Goal: Task Accomplishment & Management: Manage account settings

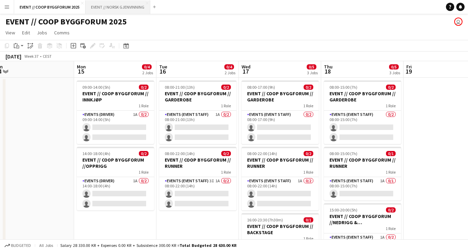
click at [134, 5] on button "EVENT // NORSK GJENVINNING Close" at bounding box center [117, 6] width 65 height 13
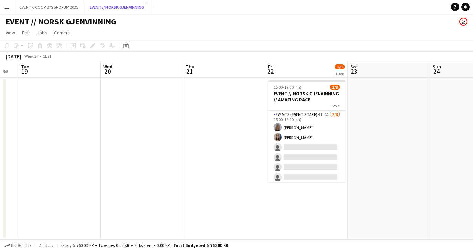
scroll to position [0, 248]
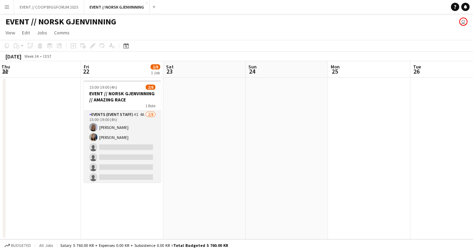
click at [102, 165] on app-card-role "Events (Event Staff) 4I 4A [DATE] 15:00-19:00 (4h) [PERSON_NAME] Saga [PERSON_N…" at bounding box center [122, 157] width 77 height 93
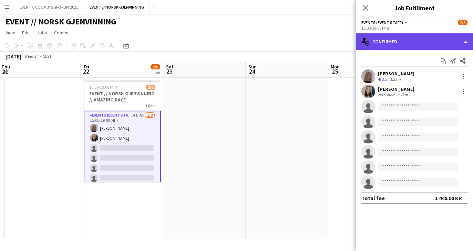
click at [401, 38] on div "single-neutral-actions-check-2 Confirmed" at bounding box center [414, 41] width 117 height 17
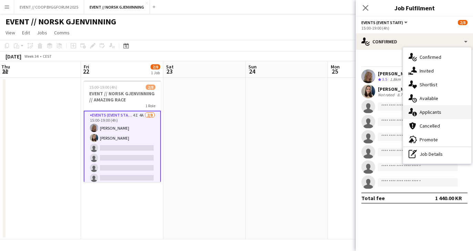
click at [422, 108] on div "single-neutral-actions-information Applicants" at bounding box center [437, 112] width 68 height 14
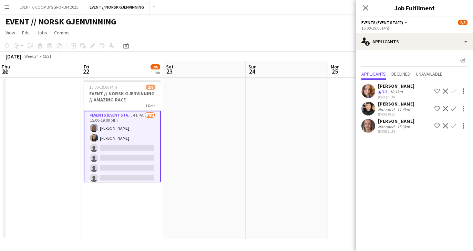
click at [371, 94] on app-user-avatar at bounding box center [368, 91] width 14 height 14
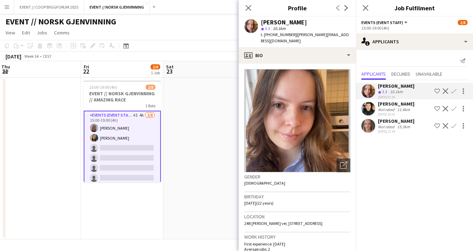
click at [366, 128] on app-user-avatar at bounding box center [368, 126] width 14 height 14
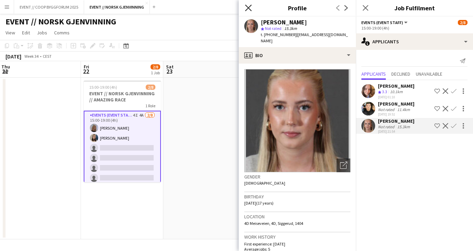
click at [248, 6] on icon "Close pop-in" at bounding box center [248, 7] width 7 height 7
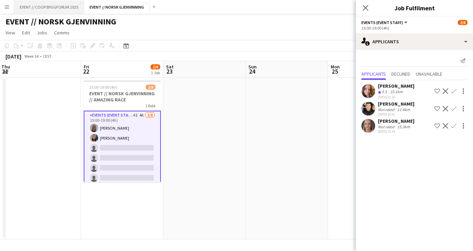
click at [73, 7] on button "EVENT // COOP BYGGFORUM 2025 Close" at bounding box center [49, 6] width 70 height 13
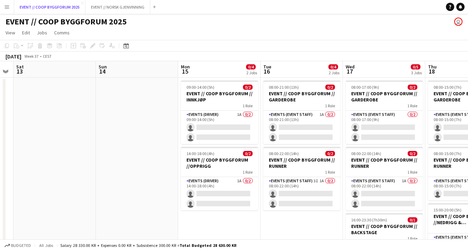
scroll to position [0, 171]
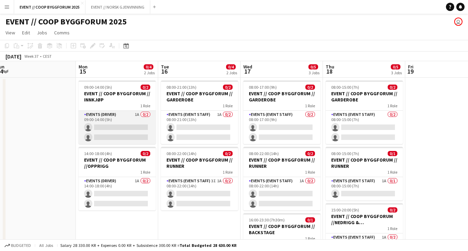
click at [124, 138] on app-card-role "Events (Driver) 1A 0/2 09:00-14:00 (5h) single-neutral-actions single-neutral-a…" at bounding box center [117, 127] width 77 height 33
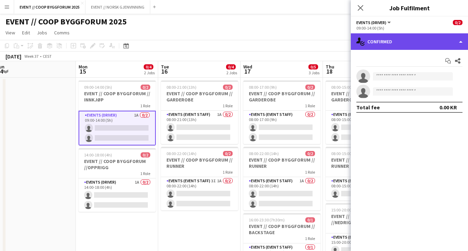
click at [432, 48] on div "single-neutral-actions-check-2 Confirmed" at bounding box center [409, 41] width 117 height 17
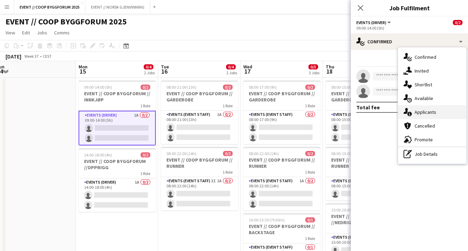
click at [428, 110] on div "single-neutral-actions-information Applicants" at bounding box center [432, 112] width 68 height 14
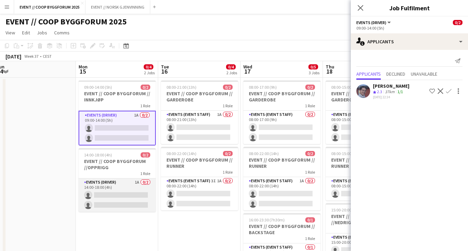
click at [131, 200] on app-card-role "Events (Driver) 1A 0/2 14:00-18:00 (4h) single-neutral-actions single-neutral-a…" at bounding box center [117, 195] width 77 height 33
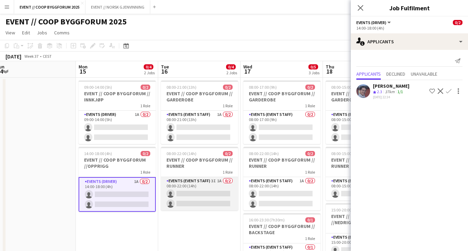
click at [199, 199] on app-card-role "Events (Event Staff) 3I 1A 0/2 08:00-22:00 (14h) single-neutral-actions single-…" at bounding box center [199, 193] width 77 height 33
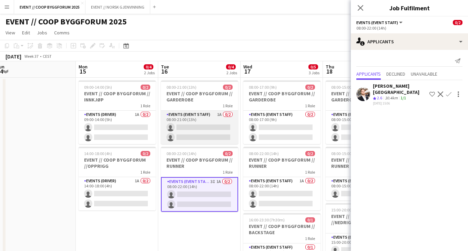
click at [226, 138] on app-card-role "Events (Event Staff) 1A 0/2 08:00-21:00 (13h) single-neutral-actions single-neu…" at bounding box center [199, 127] width 77 height 33
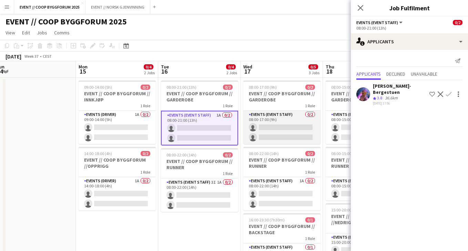
click at [288, 131] on app-card-role "Events (Event Staff) 0/2 08:00-17:00 (9h) single-neutral-actions single-neutral…" at bounding box center [281, 127] width 77 height 33
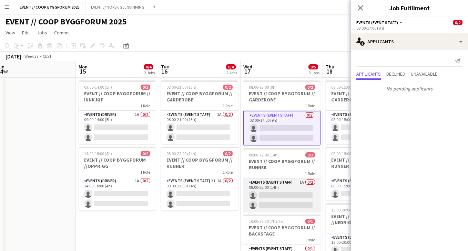
click at [288, 200] on app-card-role "Events (Event Staff) 1A 0/2 08:00-22:00 (14h) single-neutral-actions single-neu…" at bounding box center [281, 195] width 77 height 33
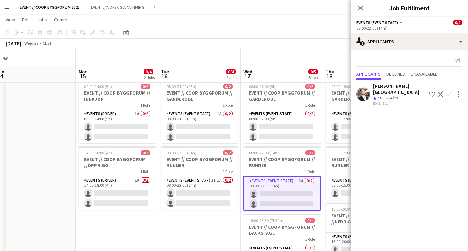
scroll to position [42, 0]
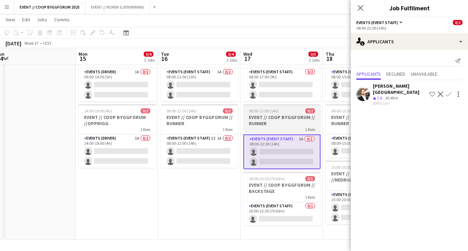
click at [288, 200] on app-job-card "16:00-23:30 (7h30m) 0/1 EVENT // COOP BYGGFORUM // BACKSTAGE 1 Role Events (Eve…" at bounding box center [281, 199] width 77 height 54
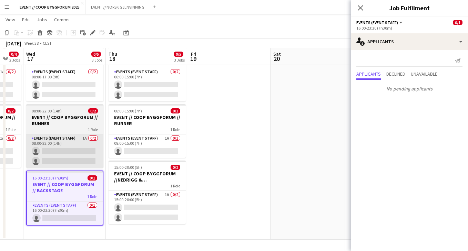
scroll to position [0, 295]
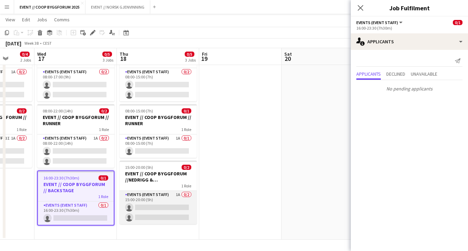
click at [166, 213] on app-card-role "Events (Event Staff) 1A 0/2 15:00-20:00 (5h) single-neutral-actions single-neut…" at bounding box center [158, 207] width 77 height 33
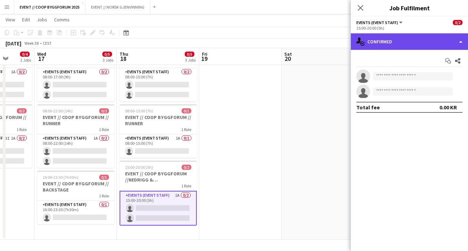
click at [398, 37] on div "single-neutral-actions-check-2 Confirmed" at bounding box center [409, 41] width 117 height 17
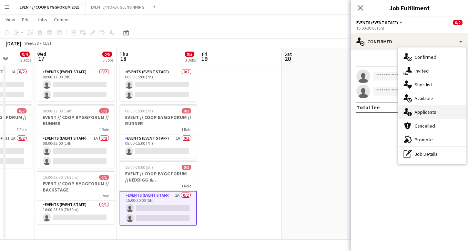
click at [425, 110] on div "single-neutral-actions-information Applicants" at bounding box center [432, 112] width 68 height 14
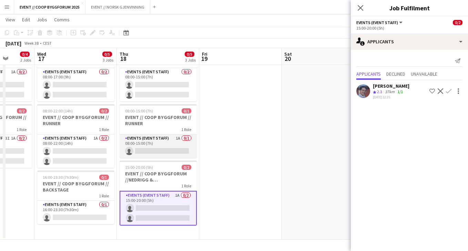
click at [148, 149] on app-card-role "Events (Event Staff) 1A 0/1 08:00-15:00 (7h) single-neutral-actions" at bounding box center [158, 146] width 77 height 23
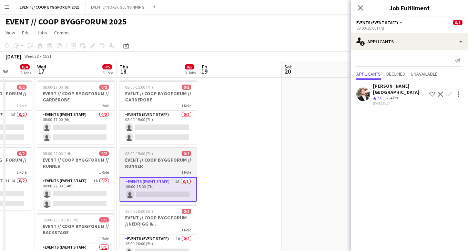
scroll to position [0, 0]
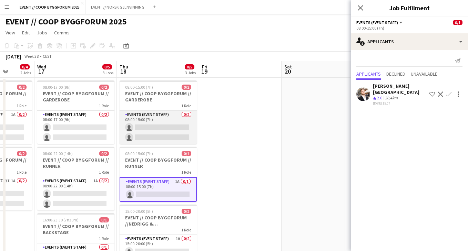
click at [156, 129] on app-card-role "Events (Event Staff) 0/2 08:00-15:00 (7h) single-neutral-actions single-neutral…" at bounding box center [158, 127] width 77 height 33
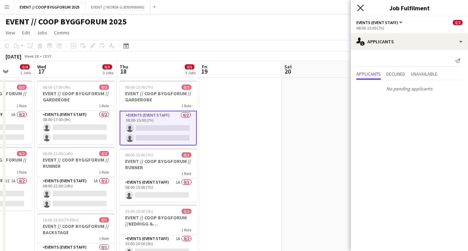
click at [361, 6] on icon "Close pop-in" at bounding box center [360, 7] width 7 height 7
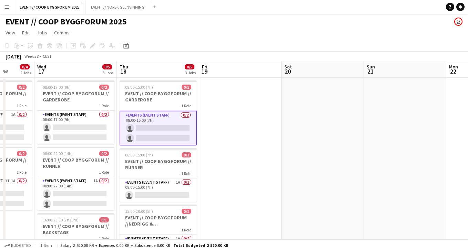
click at [268, 142] on app-date-cell at bounding box center [240, 180] width 82 height 205
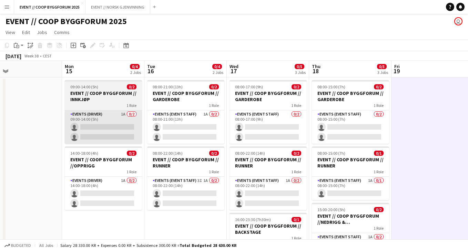
scroll to position [0, 186]
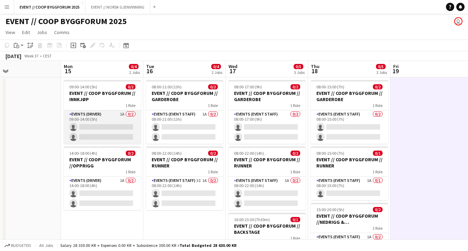
click at [111, 127] on app-card-role "Events (Driver) 1A 0/2 09:00-14:00 (5h) single-neutral-actions single-neutral-a…" at bounding box center [102, 127] width 77 height 33
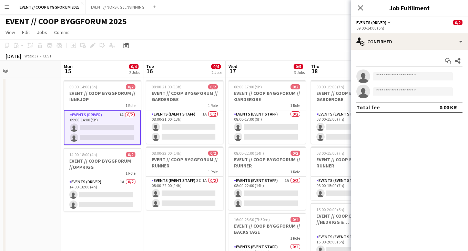
click at [396, 50] on div "Start chat Share single-neutral-actions single-neutral-actions Total fee 0.00 KR" at bounding box center [409, 84] width 117 height 69
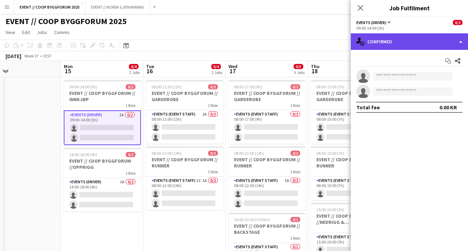
click at [392, 43] on div "single-neutral-actions-check-2 Confirmed" at bounding box center [409, 41] width 117 height 17
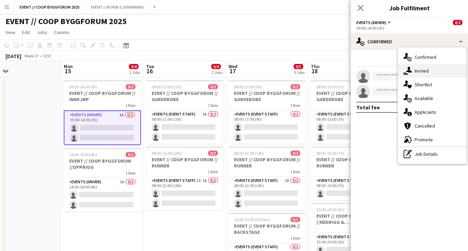
click at [414, 74] on div "single-neutral-actions-share-1 Invited" at bounding box center [432, 71] width 68 height 14
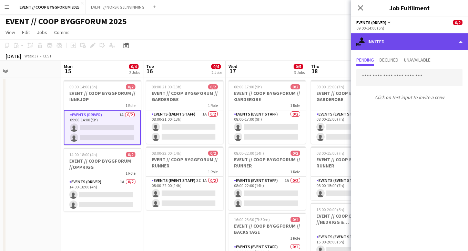
click at [368, 39] on div "single-neutral-actions-share-1 Invited" at bounding box center [409, 41] width 117 height 17
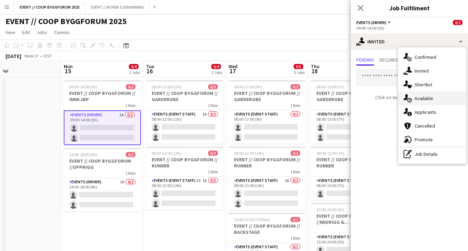
click at [427, 102] on div "single-neutral-actions-upload Available" at bounding box center [432, 99] width 68 height 14
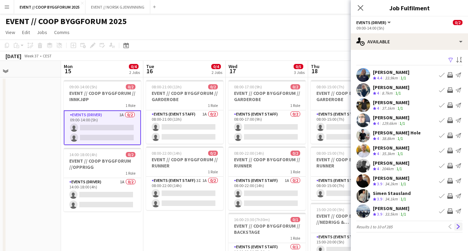
click at [459, 225] on app-icon "Next" at bounding box center [458, 227] width 5 height 5
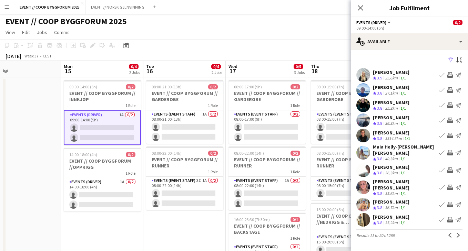
click at [452, 75] on app-icon "Invite crew" at bounding box center [450, 75] width 6 height 6
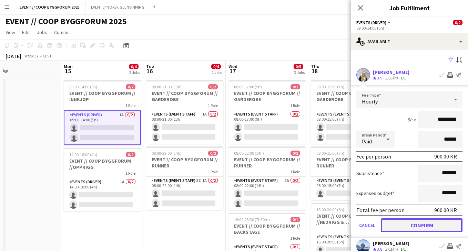
click at [403, 226] on button "Confirm" at bounding box center [422, 226] width 82 height 14
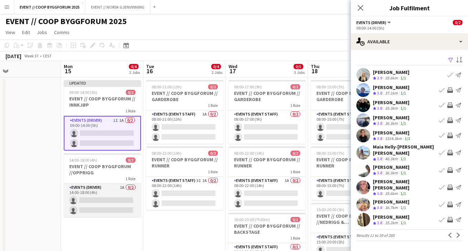
click at [122, 200] on app-card-role "Events (Driver) 1A 0/2 14:00-18:00 (4h) single-neutral-actions single-neutral-a…" at bounding box center [102, 200] width 77 height 33
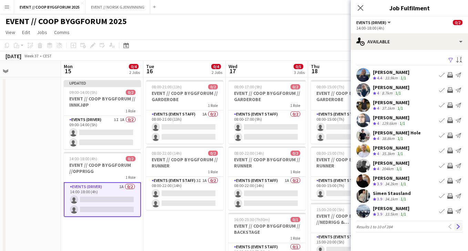
click at [459, 230] on button "Next" at bounding box center [458, 227] width 8 height 8
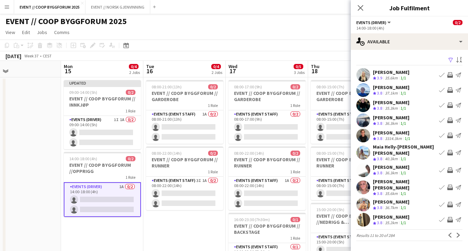
click at [450, 75] on app-icon "Invite crew" at bounding box center [450, 75] width 6 height 6
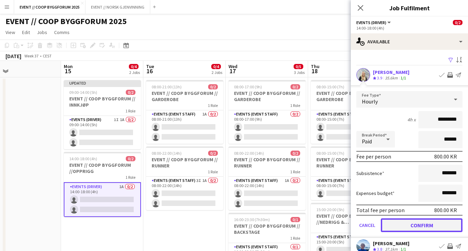
click at [416, 227] on button "Confirm" at bounding box center [422, 226] width 82 height 14
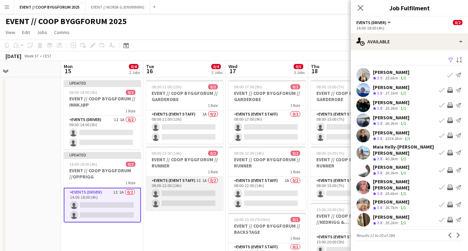
click at [197, 183] on app-card-role "Events (Event Staff) 3I 1A 0/2 08:00-22:00 (14h) single-neutral-actions single-…" at bounding box center [184, 193] width 77 height 33
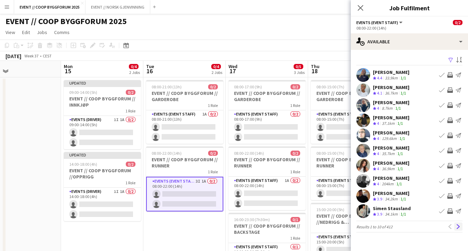
click at [459, 229] on app-icon "Next" at bounding box center [458, 227] width 5 height 5
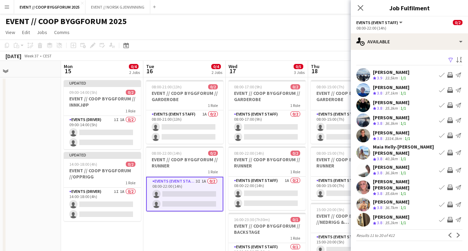
click at [459, 233] on app-icon "Next" at bounding box center [458, 235] width 5 height 5
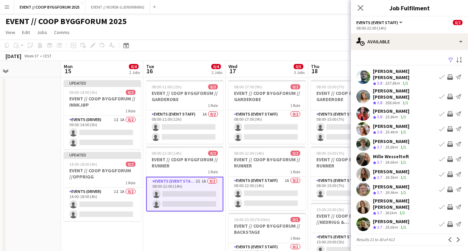
click at [459, 238] on app-icon "Next" at bounding box center [458, 240] width 5 height 5
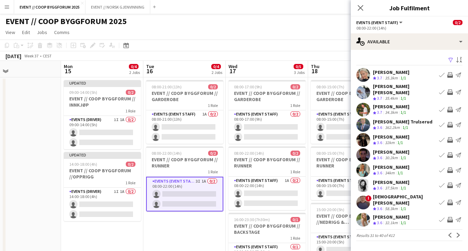
click at [459, 233] on app-icon "Next" at bounding box center [458, 235] width 5 height 5
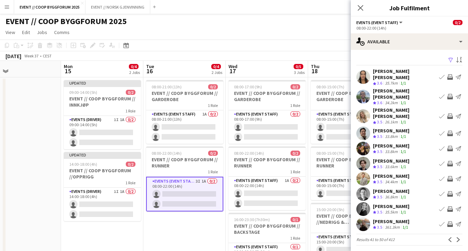
click at [459, 238] on app-icon "Next" at bounding box center [458, 240] width 5 height 5
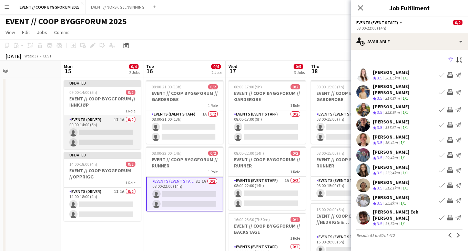
click at [74, 129] on app-card-role "Events (Driver) 1I 1A 0/2 09:00-14:00 (5h) single-neutral-actions single-neutra…" at bounding box center [102, 132] width 77 height 33
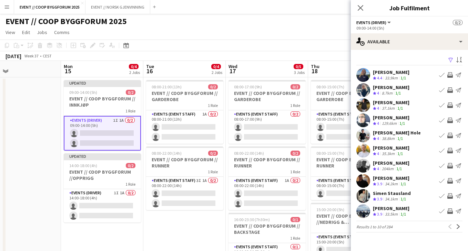
click at [462, 225] on app-available-tab "Filter Sort asc [PERSON_NAME] Crew rating 4.4 33.9km 1/1 Book crew Invite crew …" at bounding box center [409, 143] width 117 height 177
click at [454, 226] on button "Next" at bounding box center [458, 227] width 8 height 8
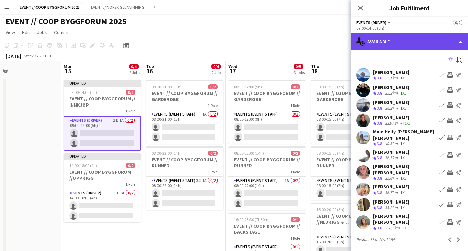
click at [389, 42] on div "single-neutral-actions-upload Available" at bounding box center [409, 41] width 117 height 17
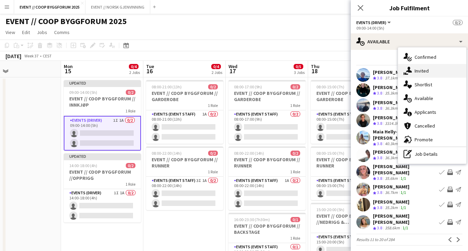
click at [422, 76] on div "single-neutral-actions-share-1 Invited" at bounding box center [432, 71] width 68 height 14
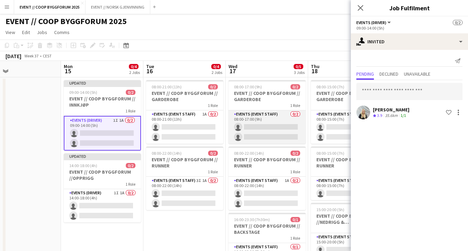
click at [267, 138] on app-card-role "Events (Event Staff) 0/2 08:00-17:00 (9h) single-neutral-actions single-neutral…" at bounding box center [266, 127] width 77 height 33
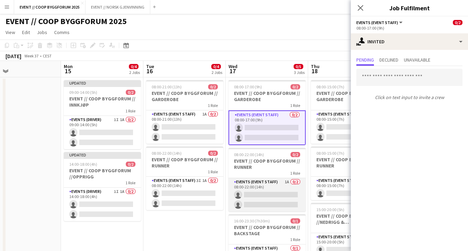
click at [273, 191] on app-card-role "Events (Event Staff) 1A 0/2 08:00-22:00 (14h) single-neutral-actions single-neu…" at bounding box center [266, 194] width 77 height 33
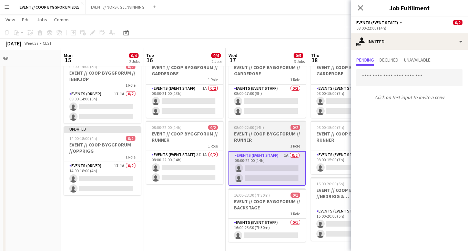
scroll to position [27, 0]
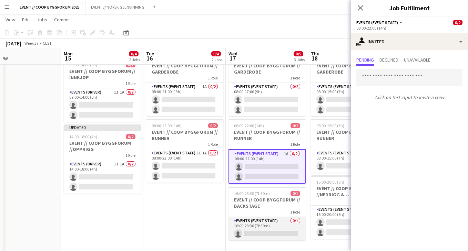
click at [259, 235] on app-card-role "Events (Event Staff) 0/1 16:00-23:30 (7h30m) single-neutral-actions" at bounding box center [266, 228] width 77 height 23
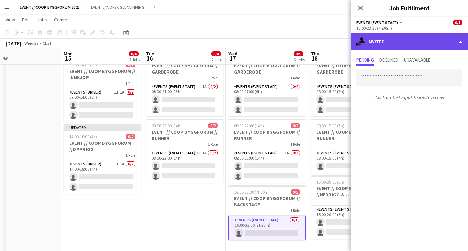
click at [436, 47] on div "single-neutral-actions-share-1 Invited" at bounding box center [409, 41] width 117 height 17
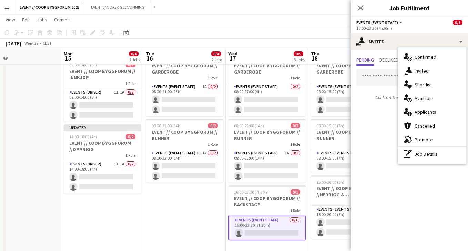
click at [144, 176] on app-date-cell "08:00-21:00 (13h) 0/2 EVENT // COOP BYGGFORUM // GARDEROBE 1 Role Events (Event…" at bounding box center [184, 152] width 82 height 205
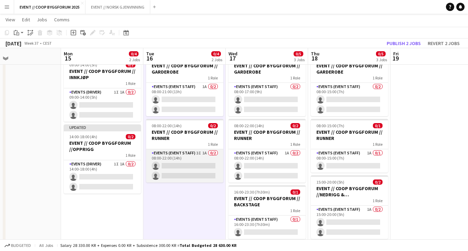
click at [182, 164] on app-card-role "Events (Event Staff) 3I 1A 0/2 08:00-22:00 (14h) single-neutral-actions single-…" at bounding box center [184, 165] width 77 height 33
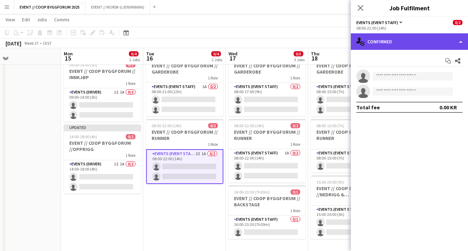
click at [425, 38] on div "single-neutral-actions-check-2 Confirmed" at bounding box center [409, 41] width 117 height 17
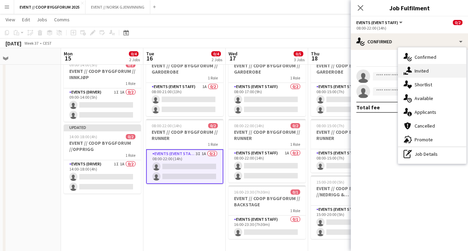
click at [422, 69] on div "single-neutral-actions-share-1 Invited" at bounding box center [432, 71] width 68 height 14
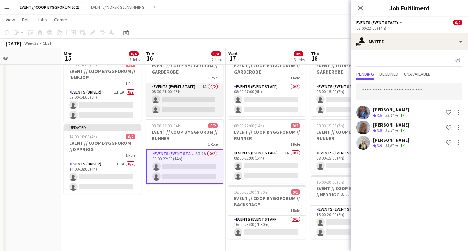
click at [192, 104] on app-card-role "Events (Event Staff) 1A 0/2 08:00-21:00 (13h) single-neutral-actions single-neu…" at bounding box center [184, 99] width 77 height 33
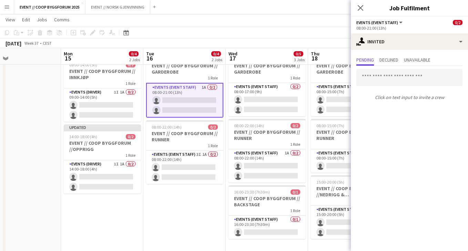
scroll to position [24, 0]
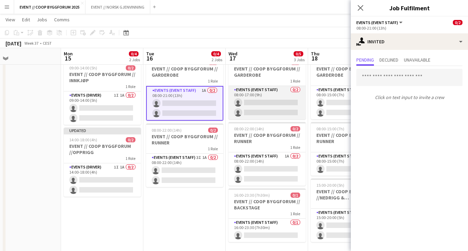
click at [276, 116] on app-card-role "Events (Event Staff) 0/2 08:00-17:00 (9h) single-neutral-actions single-neutral…" at bounding box center [266, 102] width 77 height 33
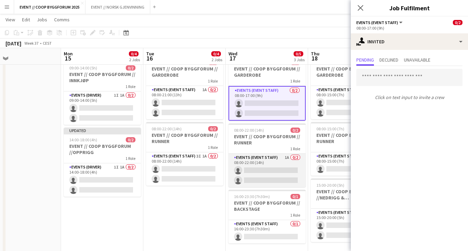
click at [264, 172] on app-card-role "Events (Event Staff) 1A 0/2 08:00-22:00 (14h) single-neutral-actions single-neu…" at bounding box center [266, 170] width 77 height 33
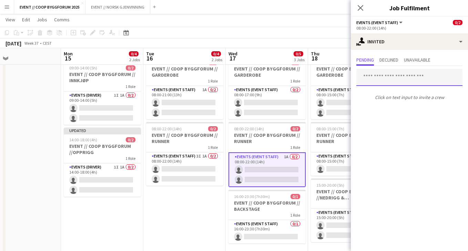
click at [385, 80] on input "text" at bounding box center [409, 77] width 106 height 17
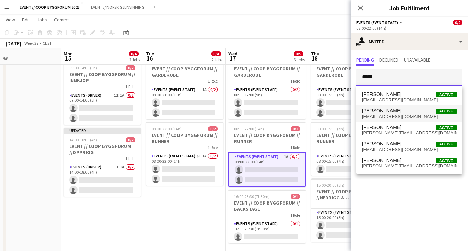
type input "*****"
click at [383, 110] on span "[PERSON_NAME]" at bounding box center [382, 111] width 40 height 6
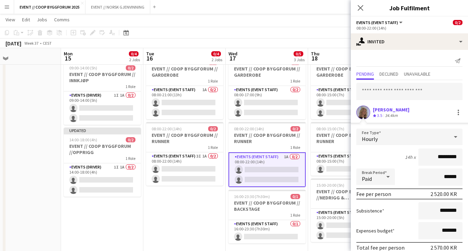
scroll to position [31, 0]
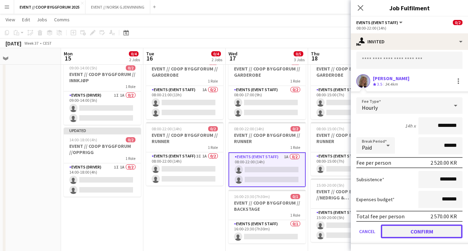
click at [418, 229] on button "Confirm" at bounding box center [422, 232] width 82 height 14
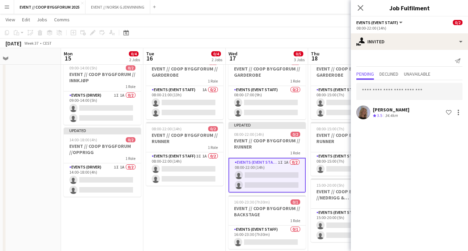
scroll to position [0, 0]
click at [408, 94] on input "text" at bounding box center [409, 91] width 106 height 17
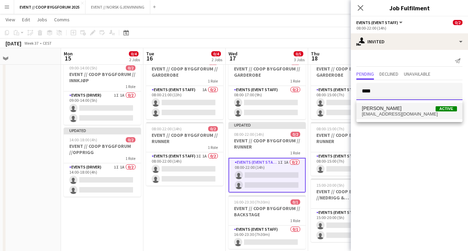
type input "****"
click at [401, 117] on mat-option "[PERSON_NAME] Active [EMAIL_ADDRESS][DOMAIN_NAME]" at bounding box center [409, 111] width 106 height 17
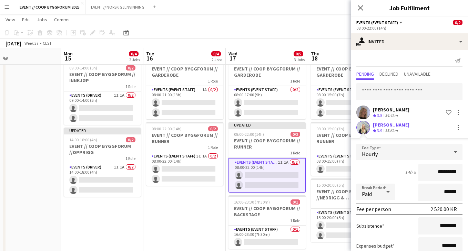
scroll to position [46, 0]
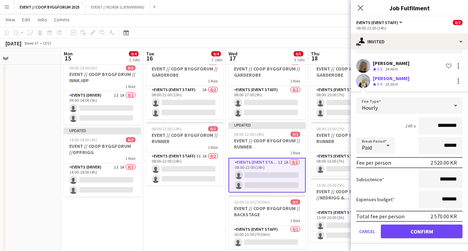
click at [412, 224] on form "Fee Type Hourly 14h x ********* Break Period Paid ****** Fee per person 2 520.0…" at bounding box center [409, 170] width 117 height 147
click at [412, 226] on button "Confirm" at bounding box center [422, 232] width 82 height 14
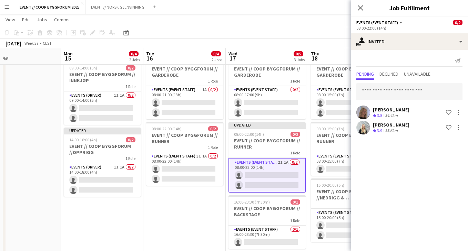
scroll to position [0, 0]
click at [413, 93] on input "text" at bounding box center [409, 91] width 106 height 17
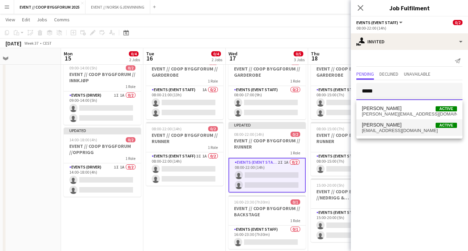
type input "*****"
click at [402, 132] on span "[EMAIL_ADDRESS][DOMAIN_NAME]" at bounding box center [409, 131] width 95 height 6
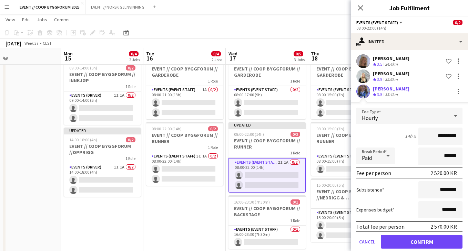
scroll to position [57, 0]
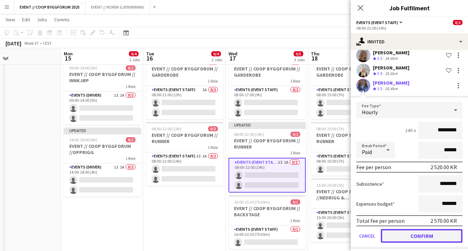
click at [412, 238] on button "Confirm" at bounding box center [422, 236] width 82 height 14
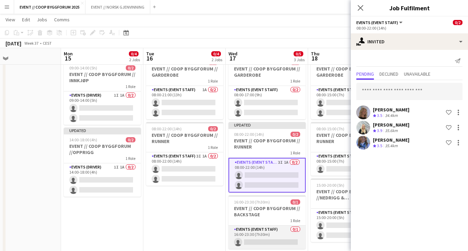
click at [281, 240] on app-card-role "Events (Event Staff) 0/1 16:00-23:30 (7h30m) single-neutral-actions" at bounding box center [266, 237] width 77 height 23
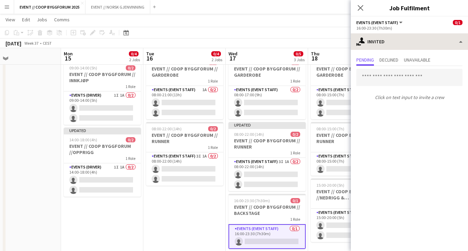
click at [390, 48] on div "single-neutral-actions-share-1 Invited" at bounding box center [409, 41] width 117 height 17
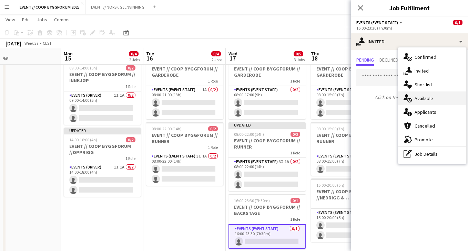
click at [439, 98] on div "single-neutral-actions-upload Available" at bounding box center [432, 99] width 68 height 14
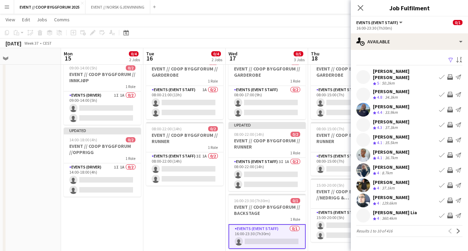
click at [367, 74] on app-user-avatar at bounding box center [363, 77] width 14 height 14
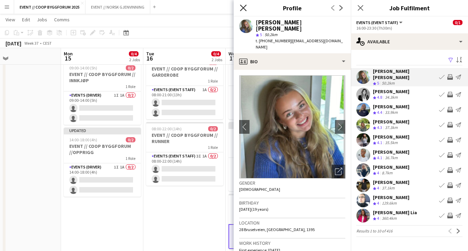
click at [245, 6] on icon at bounding box center [243, 7] width 7 height 7
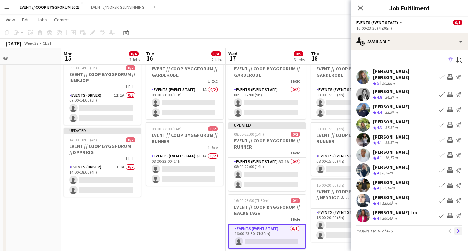
click at [460, 229] on button "Next" at bounding box center [458, 231] width 8 height 8
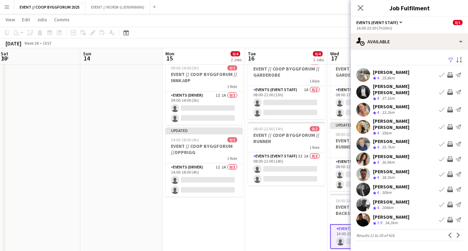
scroll to position [0, 160]
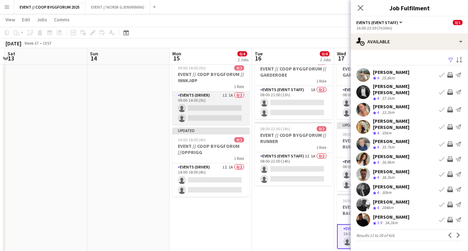
click at [235, 99] on app-card-role "Events (Driver) 1I 1A 0/2 09:00-14:00 (5h) single-neutral-actions single-neutra…" at bounding box center [210, 108] width 77 height 33
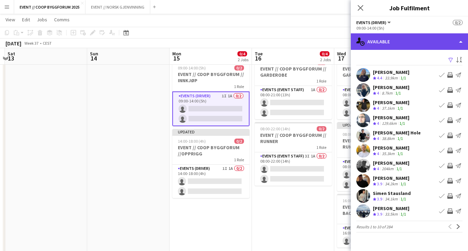
click at [409, 41] on div "single-neutral-actions-upload Available" at bounding box center [409, 41] width 117 height 17
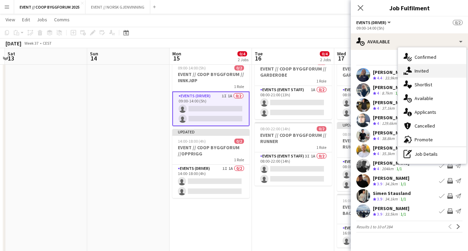
click at [414, 66] on div "single-neutral-actions-share-1 Invited" at bounding box center [432, 71] width 68 height 14
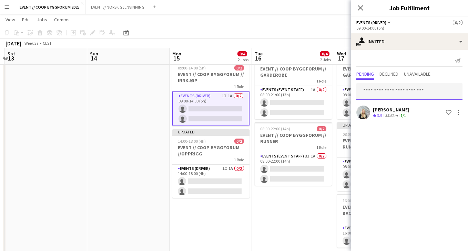
click at [401, 90] on input "text" at bounding box center [409, 91] width 106 height 17
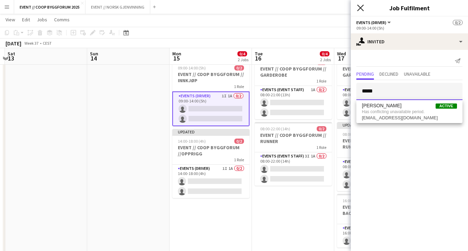
type input "*****"
click at [360, 10] on icon "Close pop-in" at bounding box center [360, 7] width 7 height 7
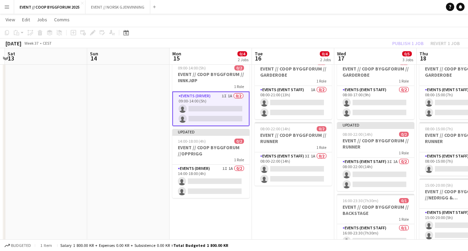
click at [287, 226] on app-date-cell "08:00-21:00 (13h) 0/2 EVENT // COOP BYGGFORUM // GARDEROBE 1 Role Events (Event…" at bounding box center [293, 155] width 82 height 205
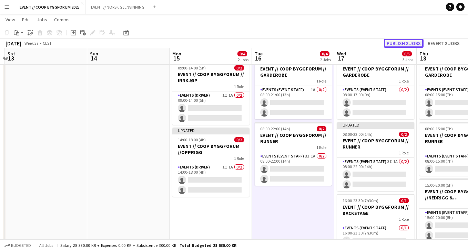
click at [407, 43] on button "Publish 3 jobs" at bounding box center [404, 43] width 40 height 9
